Goal: Check status: Check status

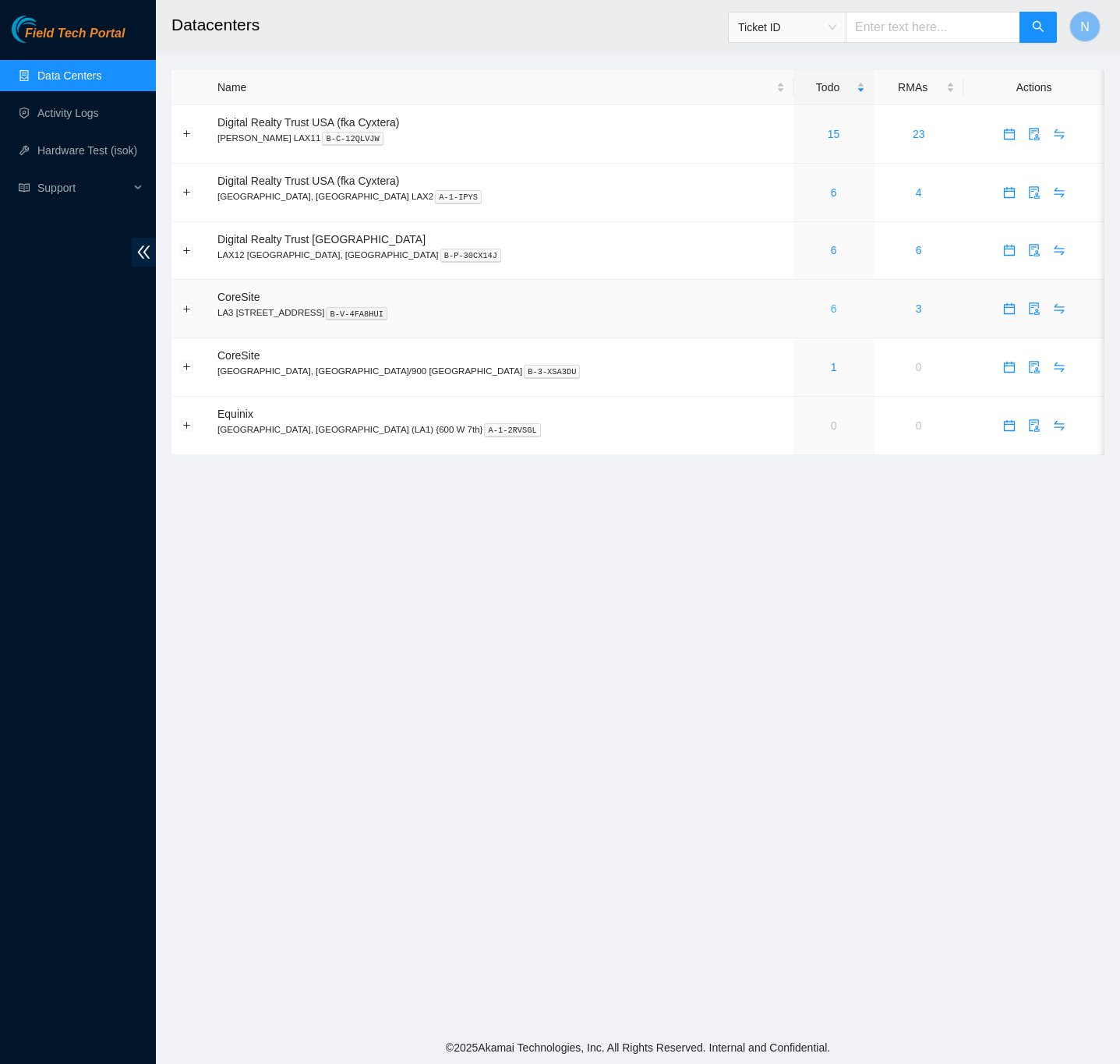
click at [831, 311] on link "6" at bounding box center [833, 308] width 6 height 13
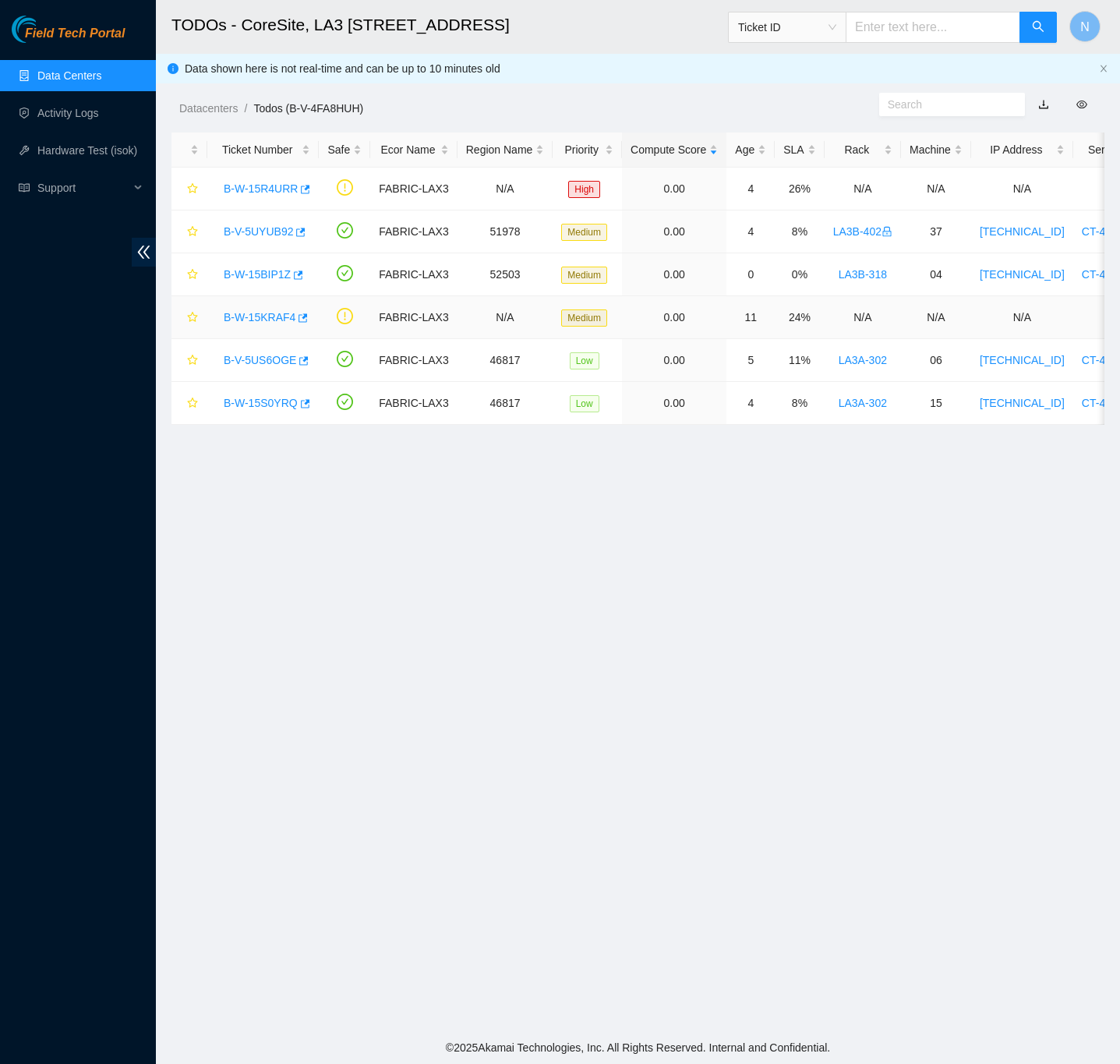
click at [258, 320] on link "B-W-15KRAF4" at bounding box center [260, 317] width 72 height 13
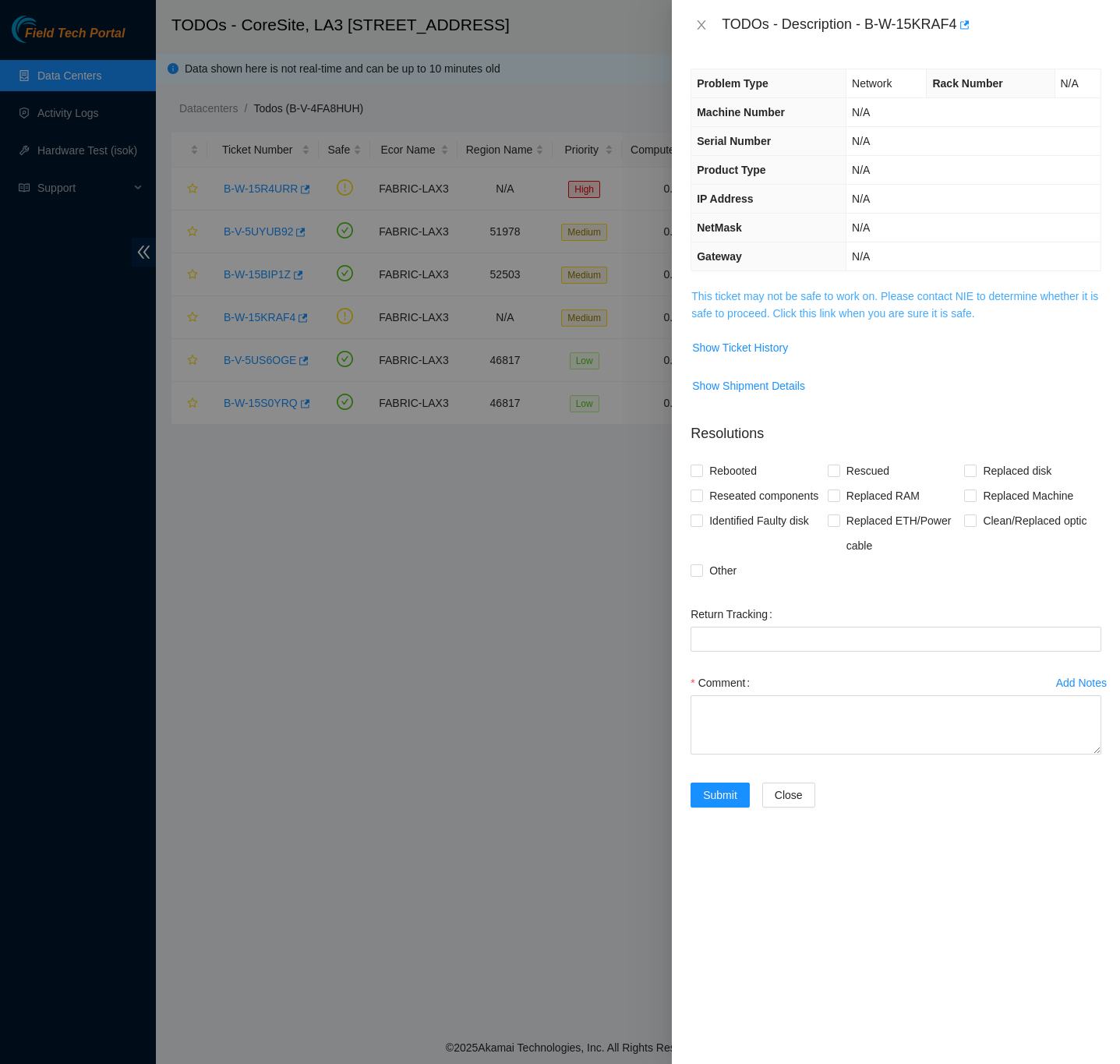
click at [716, 319] on link "This ticket may not be safe to work on. Please contact NIE to determine whether…" at bounding box center [894, 304] width 407 height 30
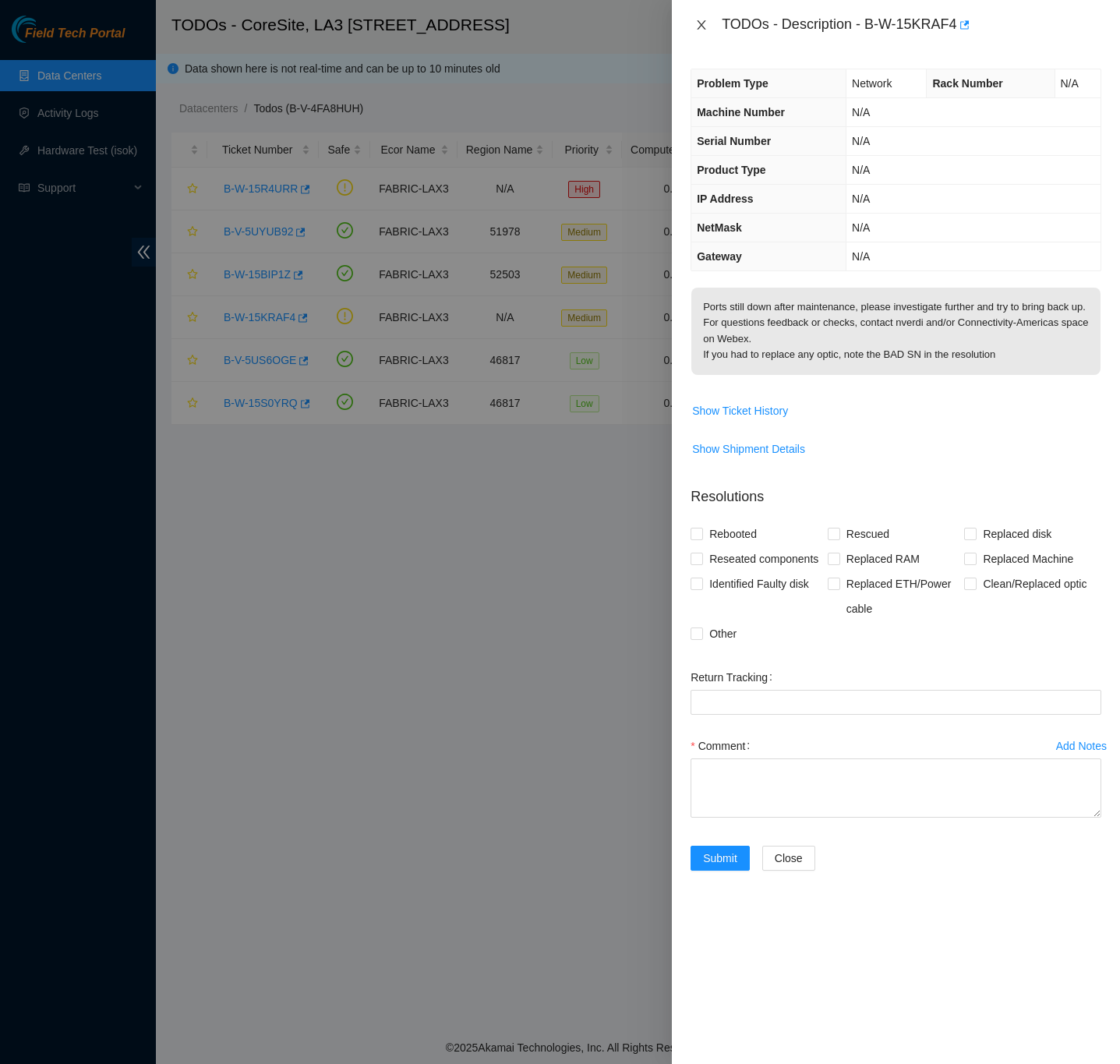
click at [704, 21] on icon "close" at bounding box center [702, 25] width 9 height 9
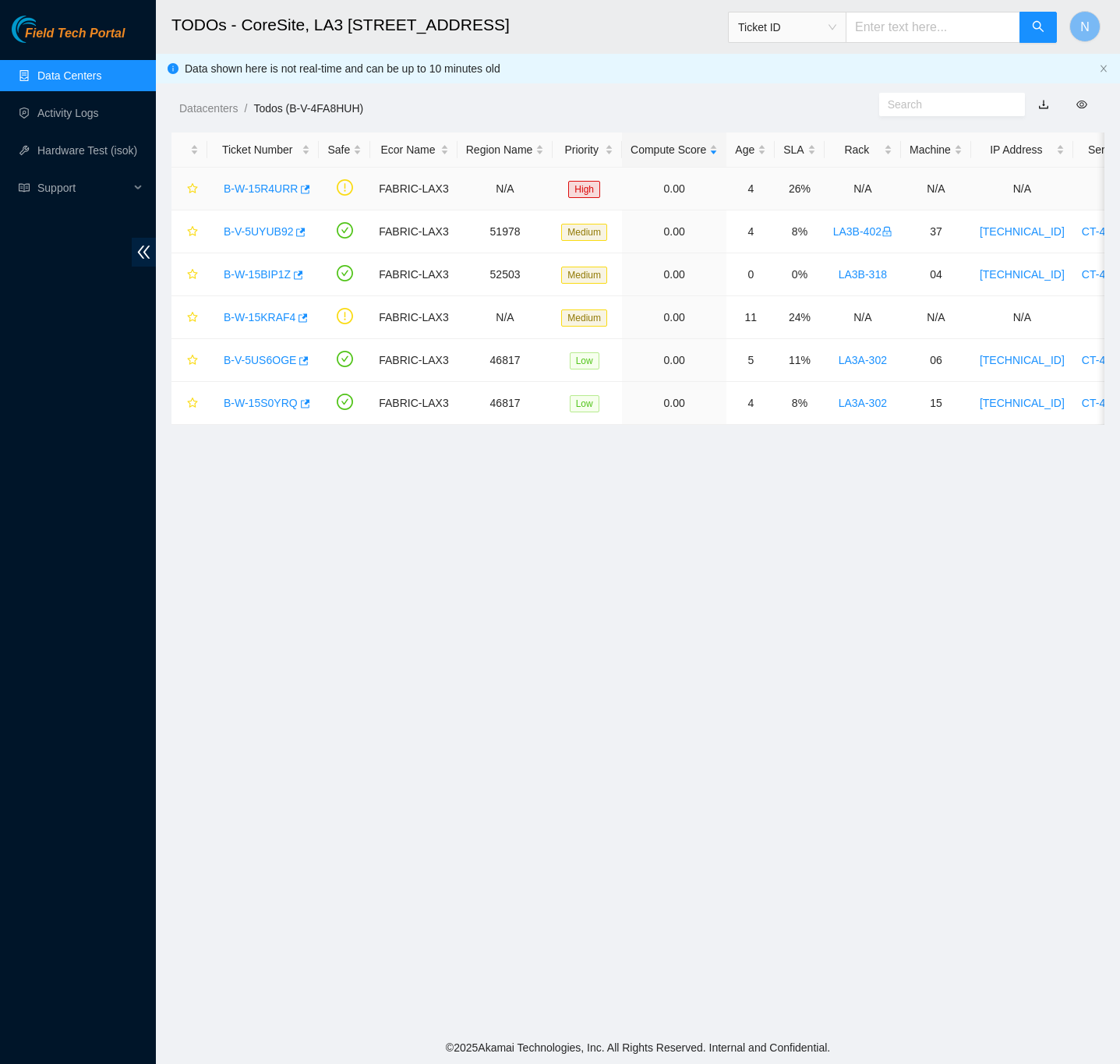
click at [250, 182] on link "B-W-15R4URR" at bounding box center [261, 188] width 74 height 13
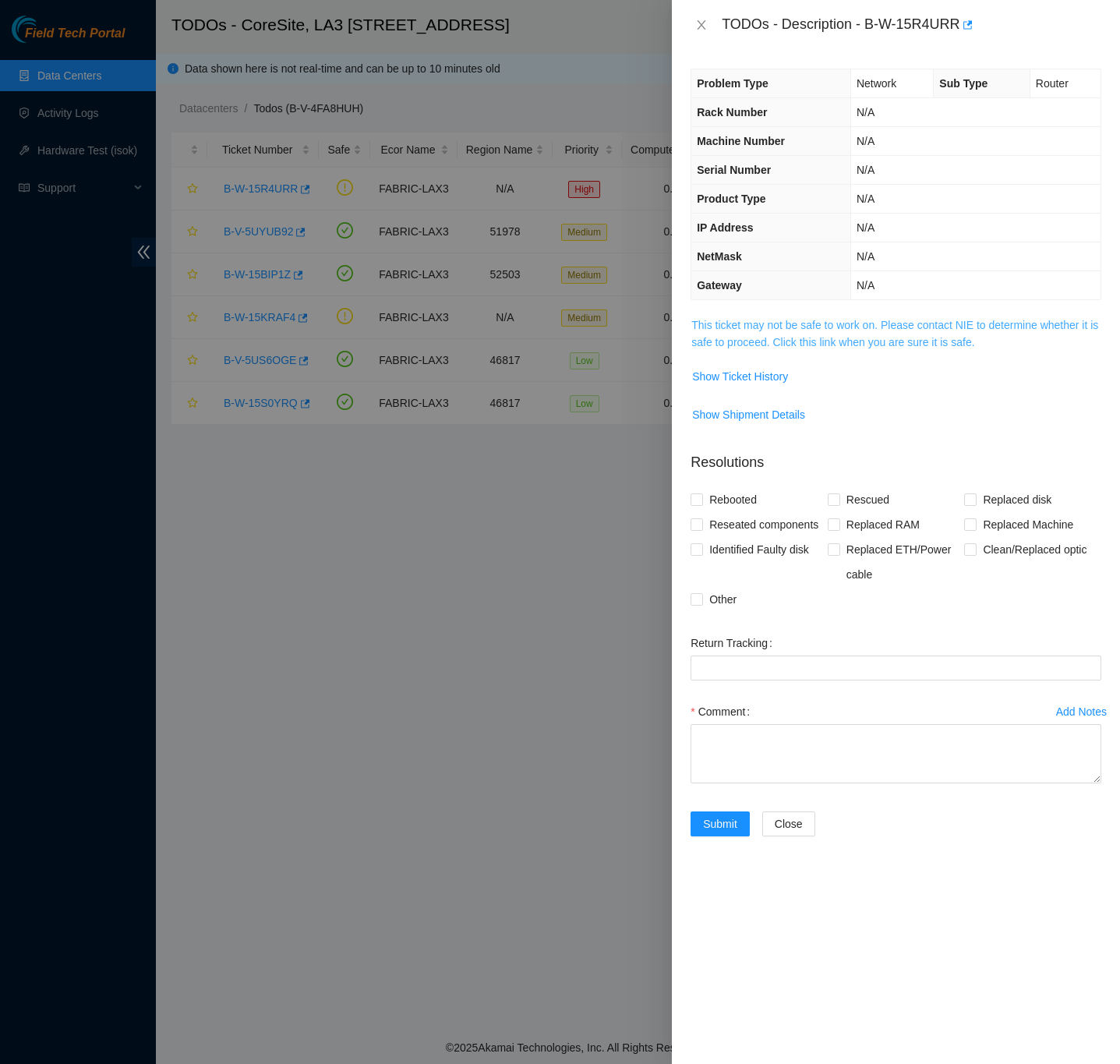
click at [772, 349] on link "This ticket may not be safe to work on. Please contact NIE to determine whether…" at bounding box center [894, 333] width 407 height 30
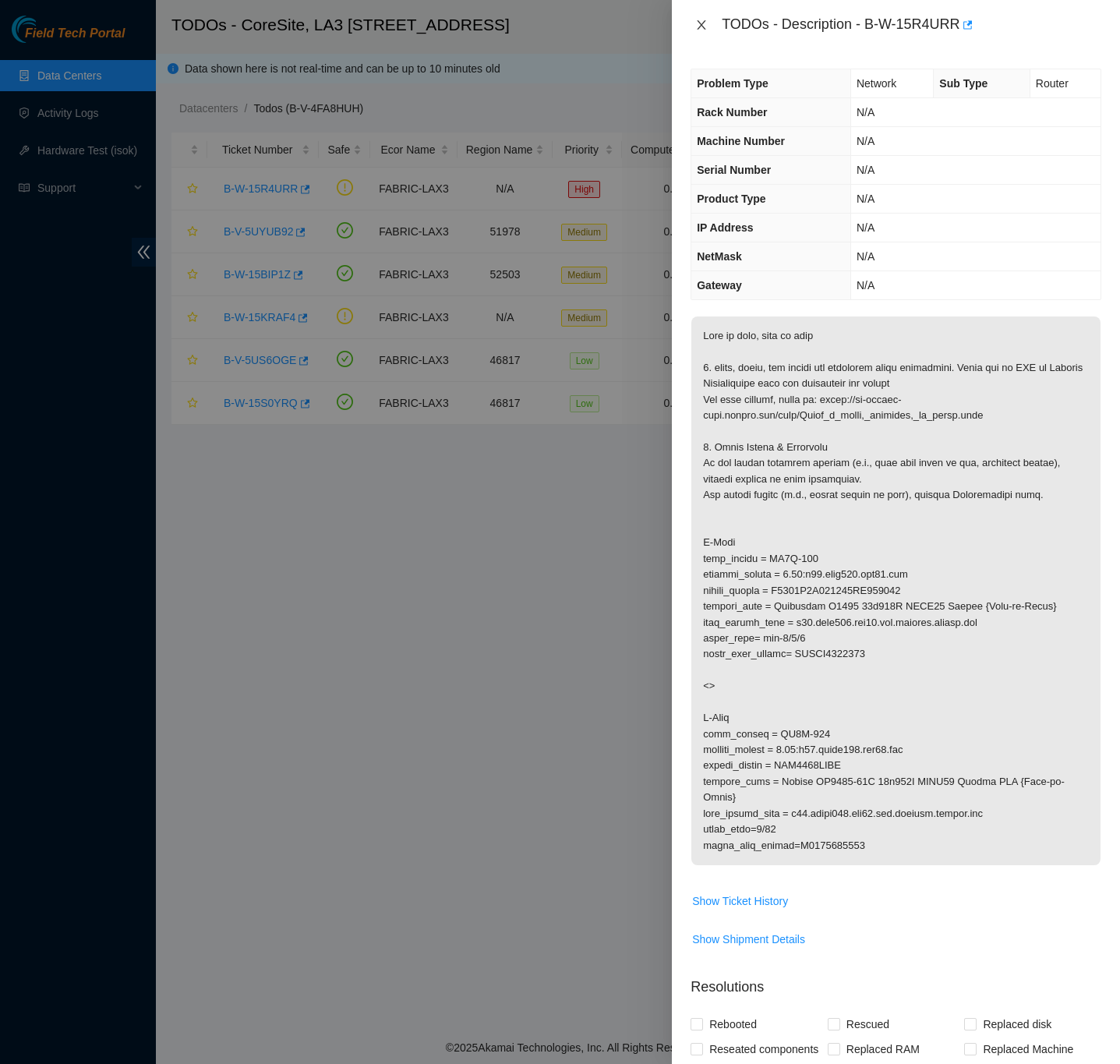
click at [702, 19] on icon "close" at bounding box center [702, 25] width 13 height 13
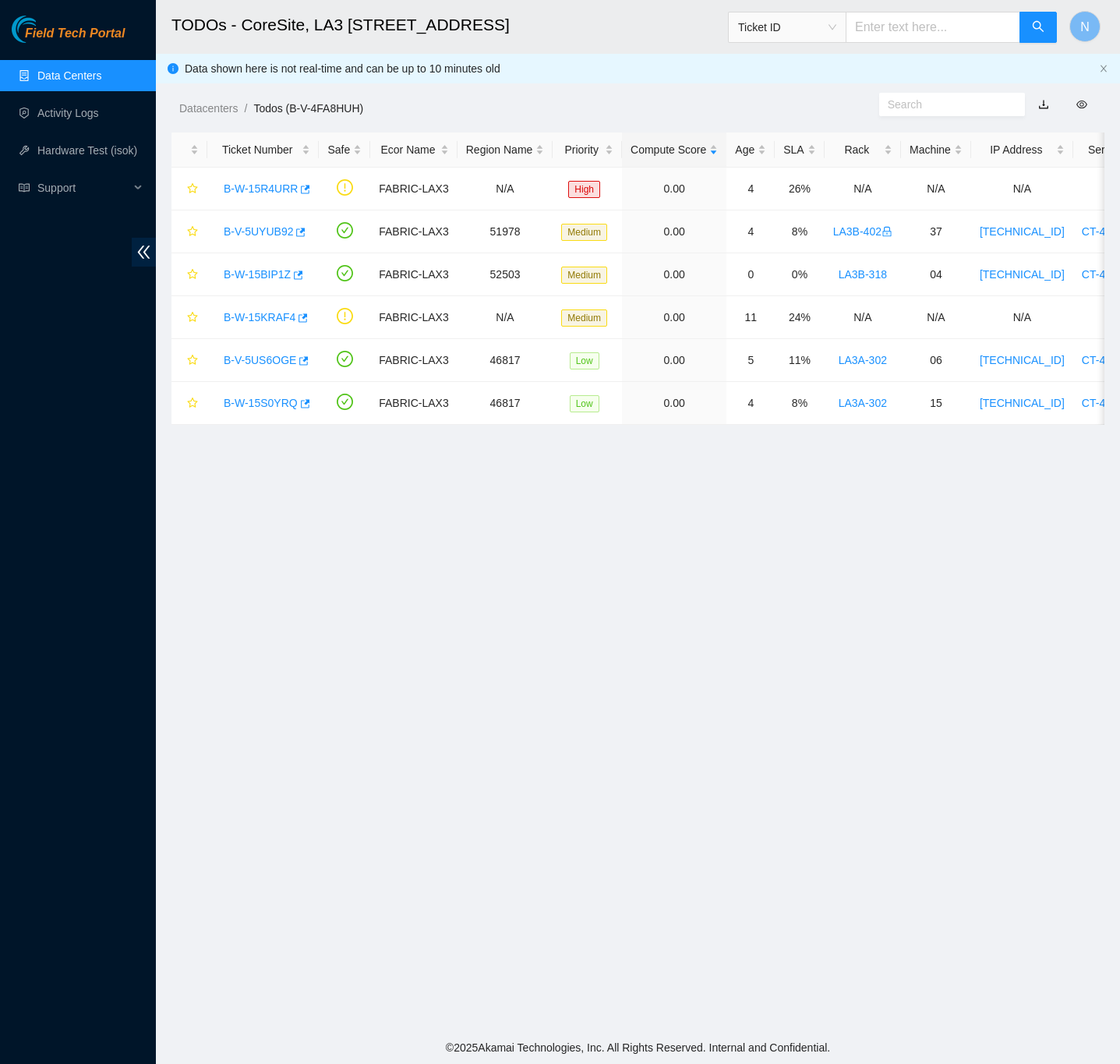
click at [84, 69] on link "Data Centers" at bounding box center [69, 75] width 64 height 13
